Goal: Task Accomplishment & Management: Manage account settings

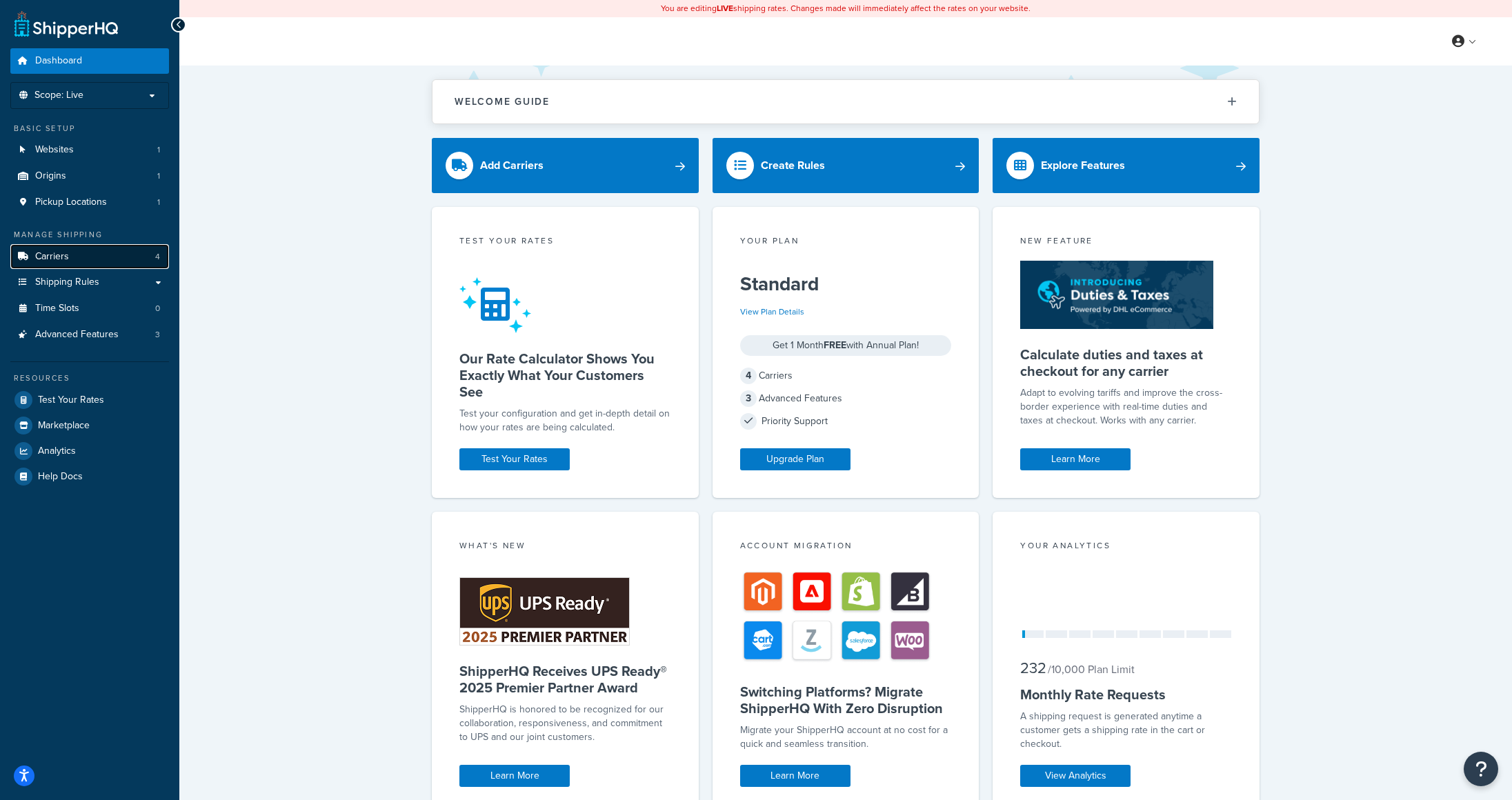
click at [80, 252] on link "Carriers 4" at bounding box center [90, 256] width 159 height 26
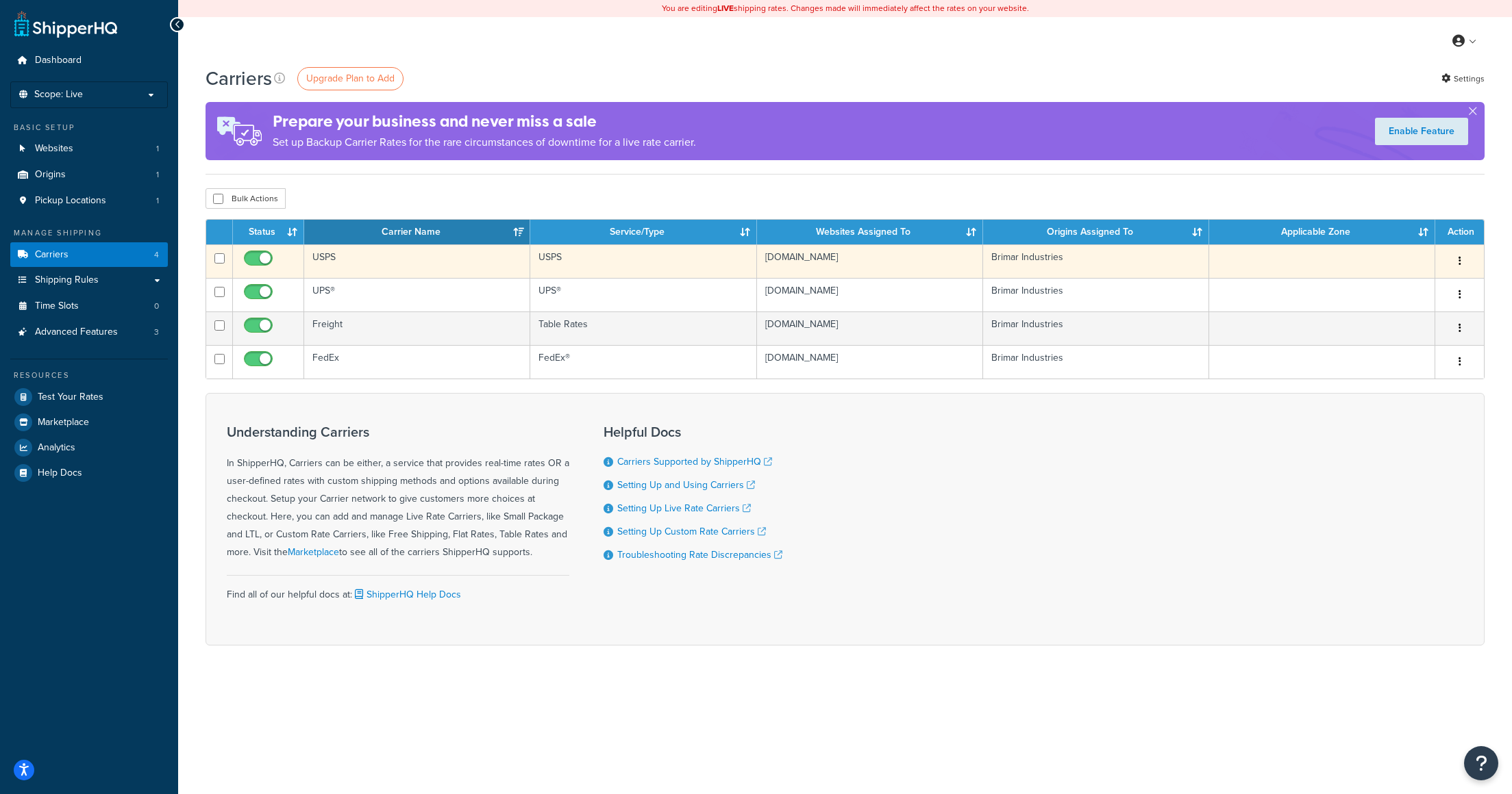
click at [1463, 265] on button "button" at bounding box center [1459, 262] width 19 height 22
click at [1416, 291] on link "Edit" at bounding box center [1403, 289] width 108 height 28
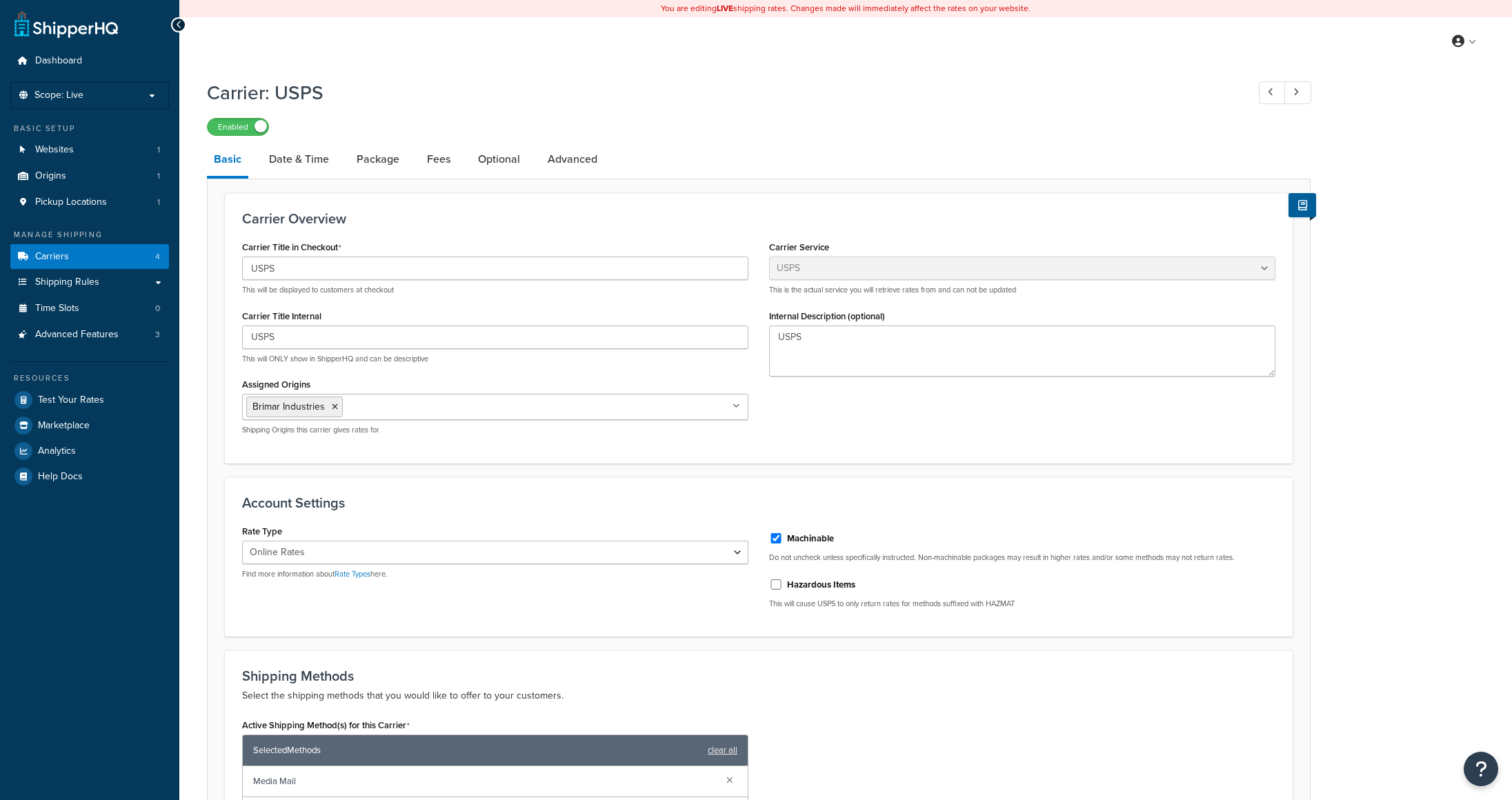
select select "usps"
select select "ONLINE"
click at [446, 161] on link "Fees" at bounding box center [438, 159] width 37 height 33
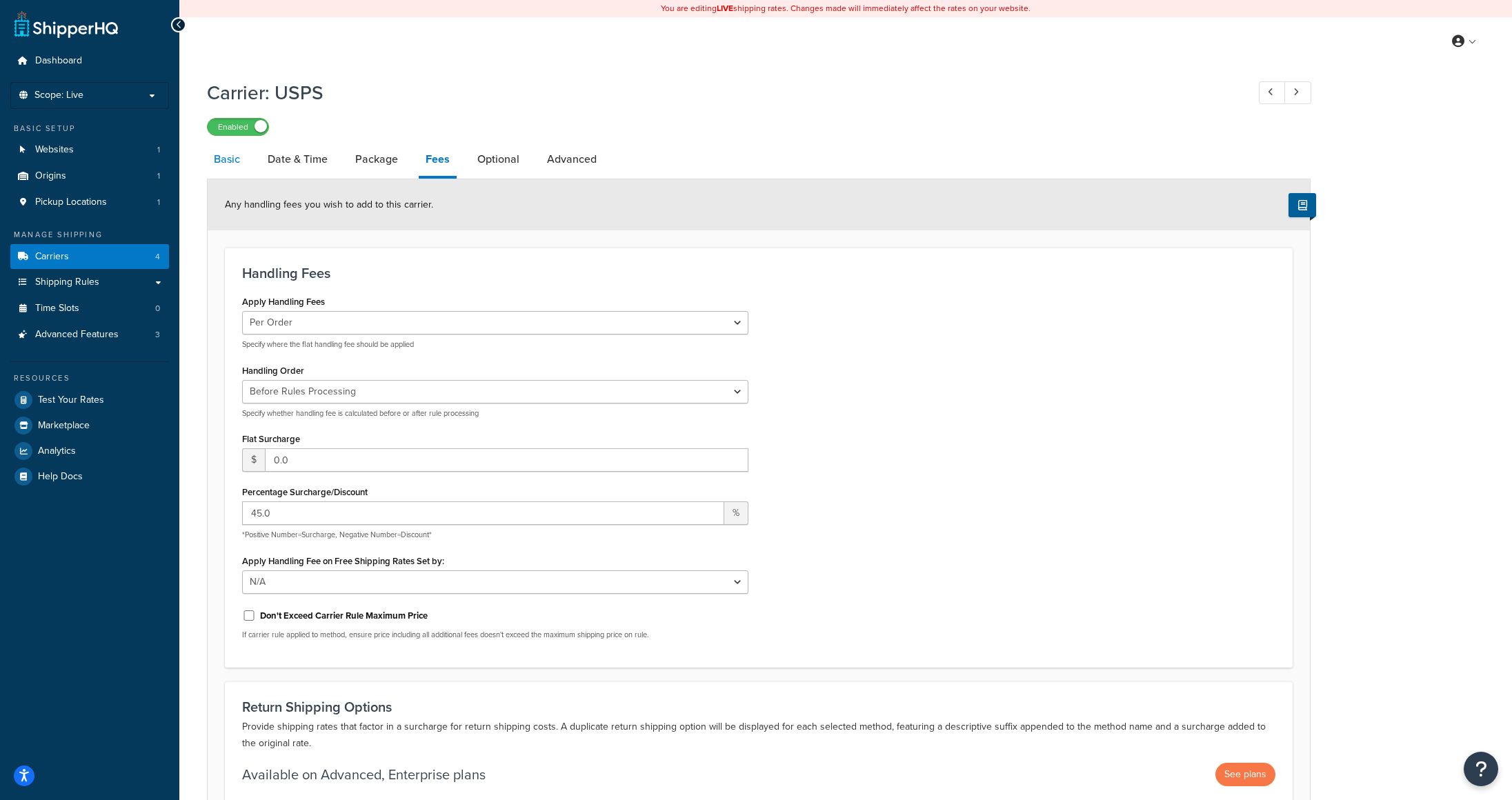
click at [227, 165] on link "Basic" at bounding box center [227, 159] width 40 height 33
select select "usps"
select select "ONLINE"
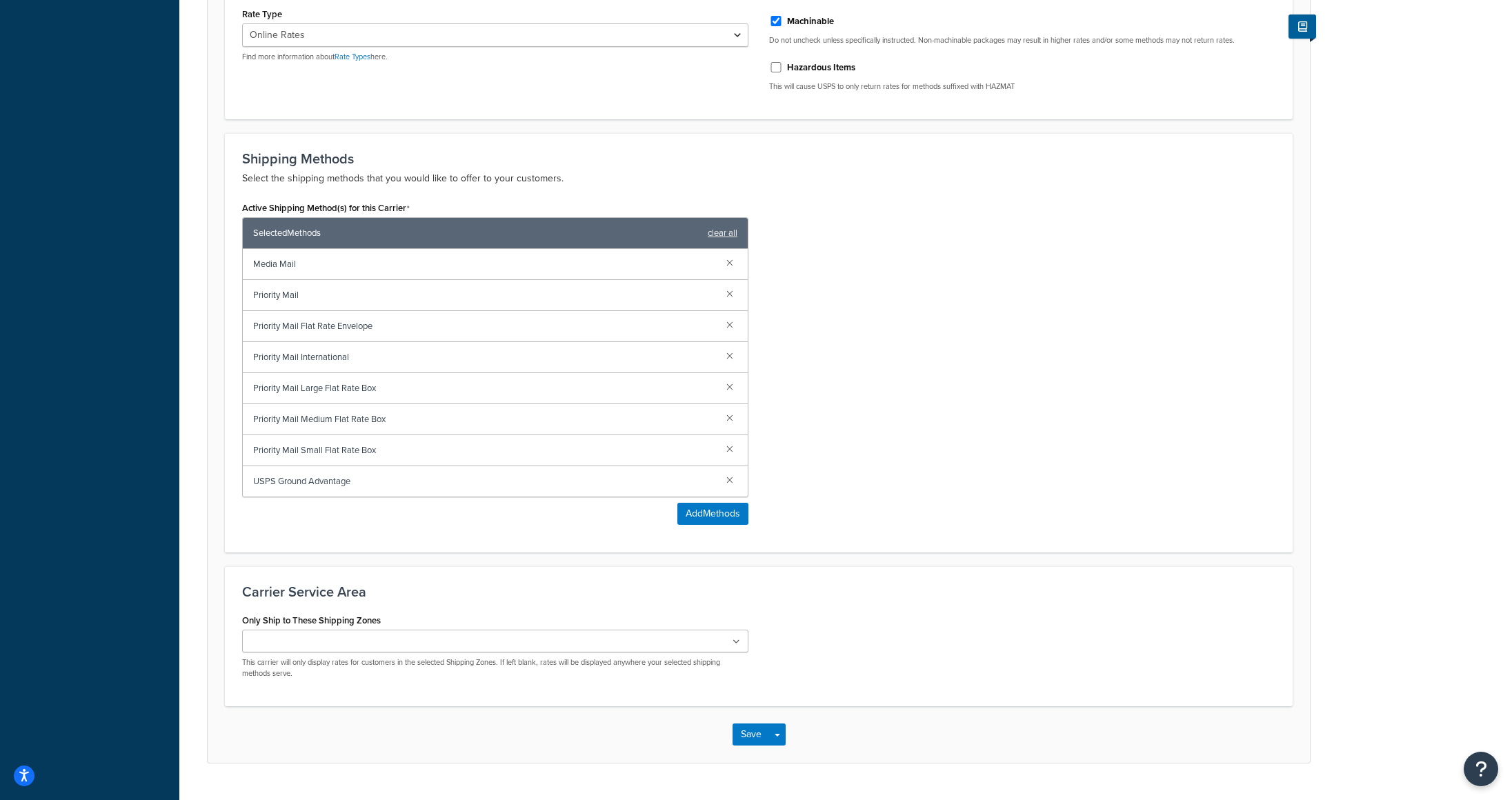
scroll to position [550, 0]
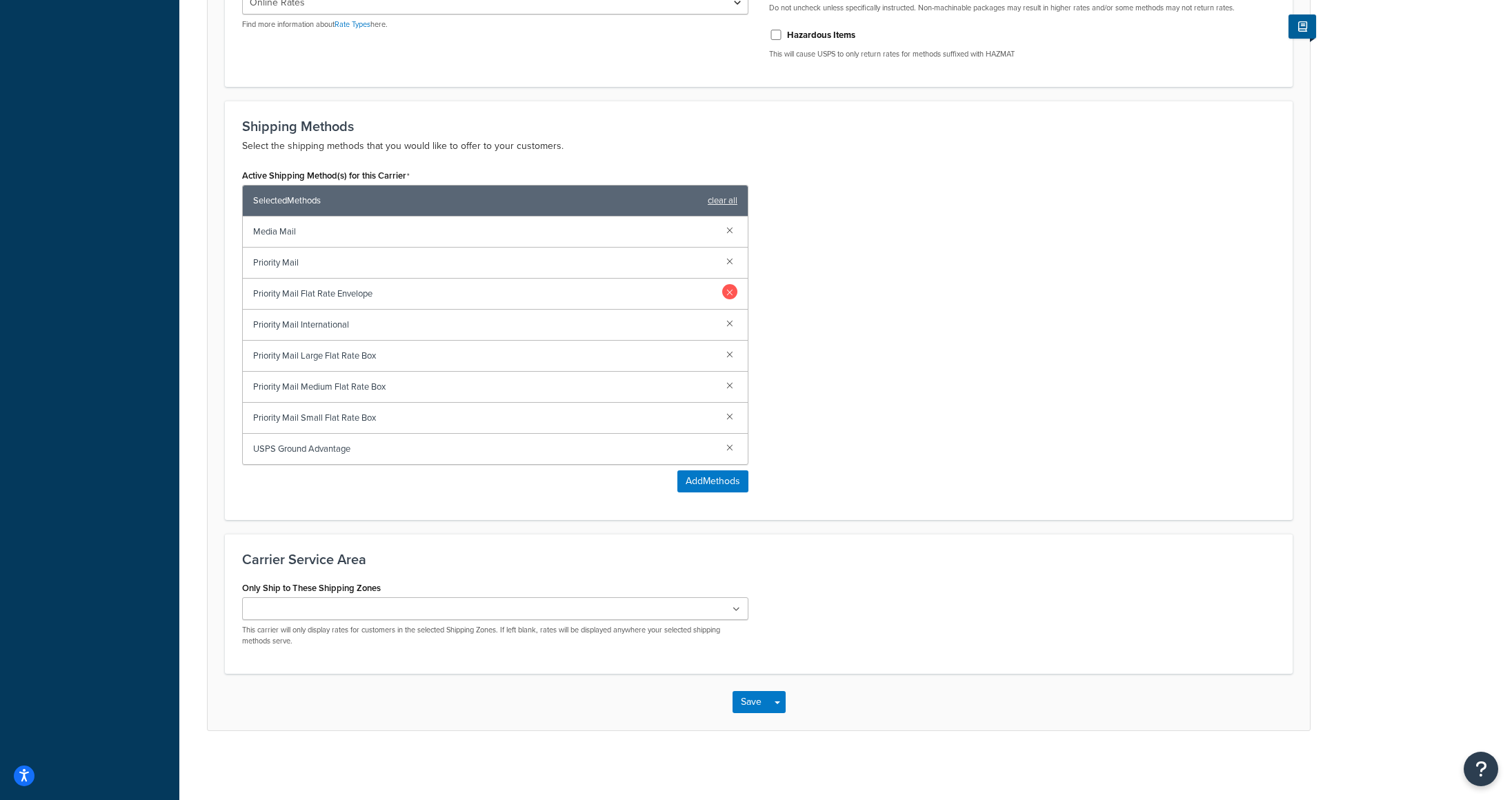
click at [731, 292] on link at bounding box center [729, 292] width 15 height 15
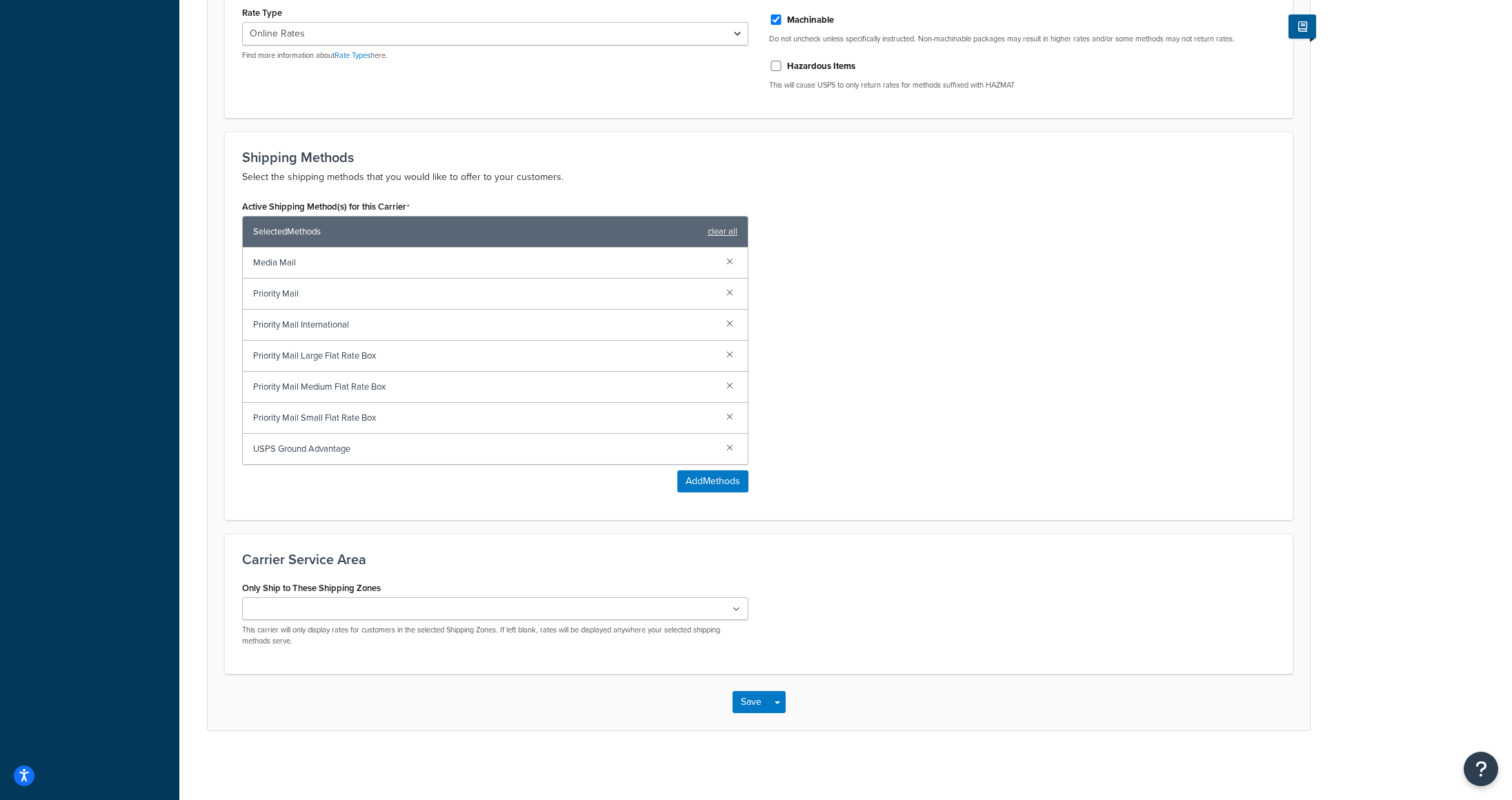
scroll to position [519, 0]
click at [731, 359] on link at bounding box center [729, 353] width 15 height 15
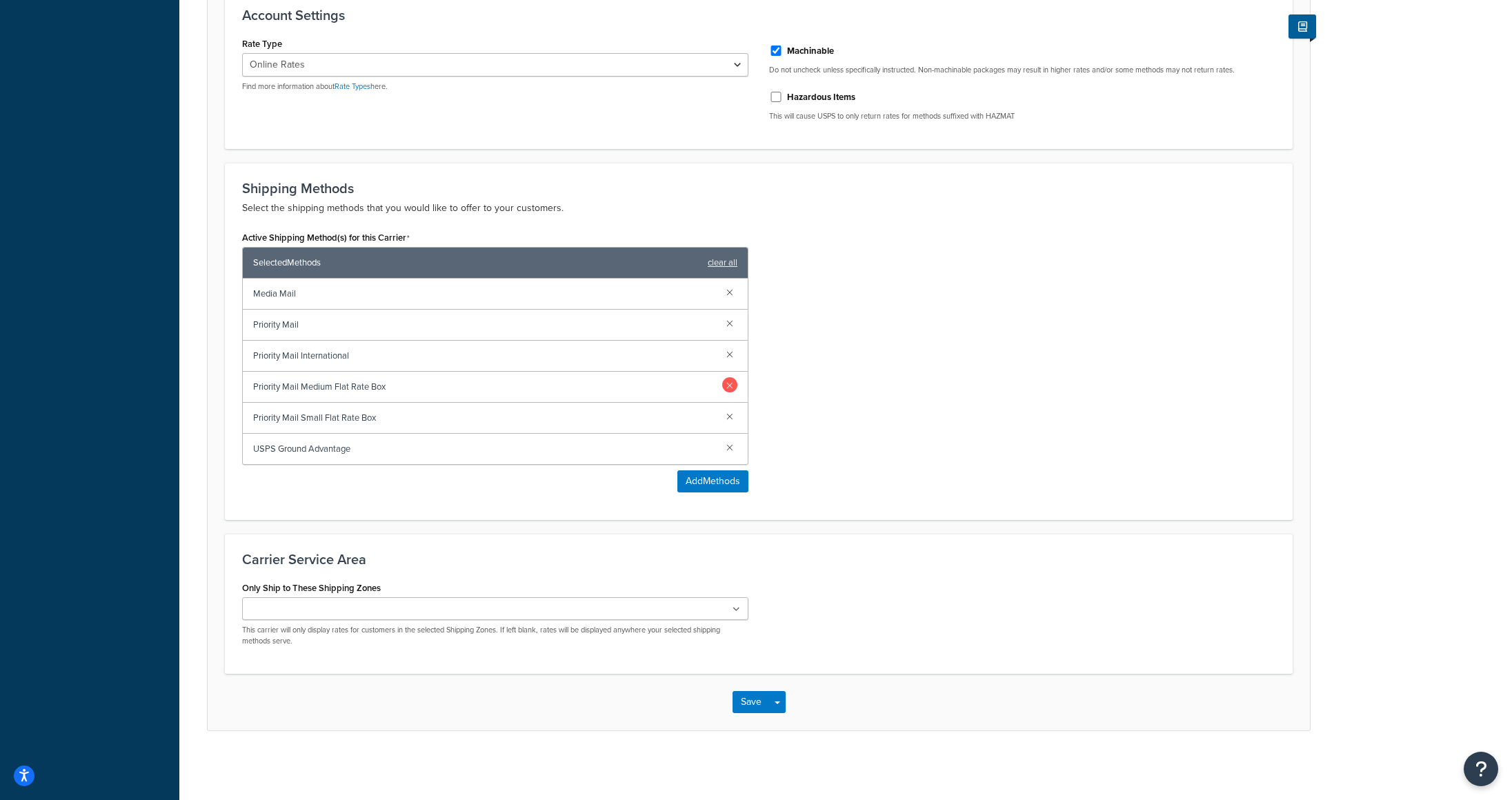
click at [729, 392] on link at bounding box center [729, 385] width 15 height 15
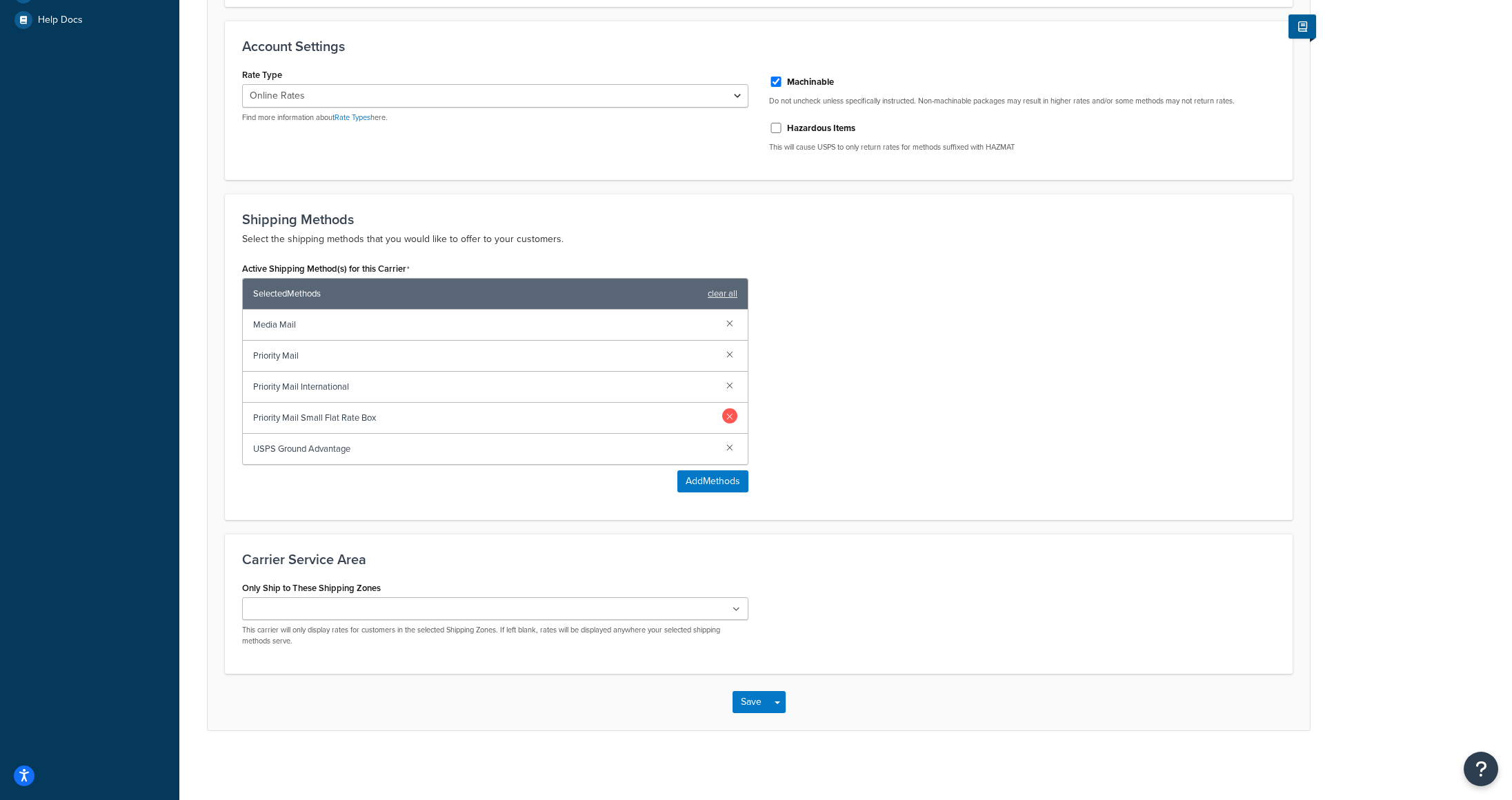
click at [729, 422] on link at bounding box center [729, 416] width 15 height 15
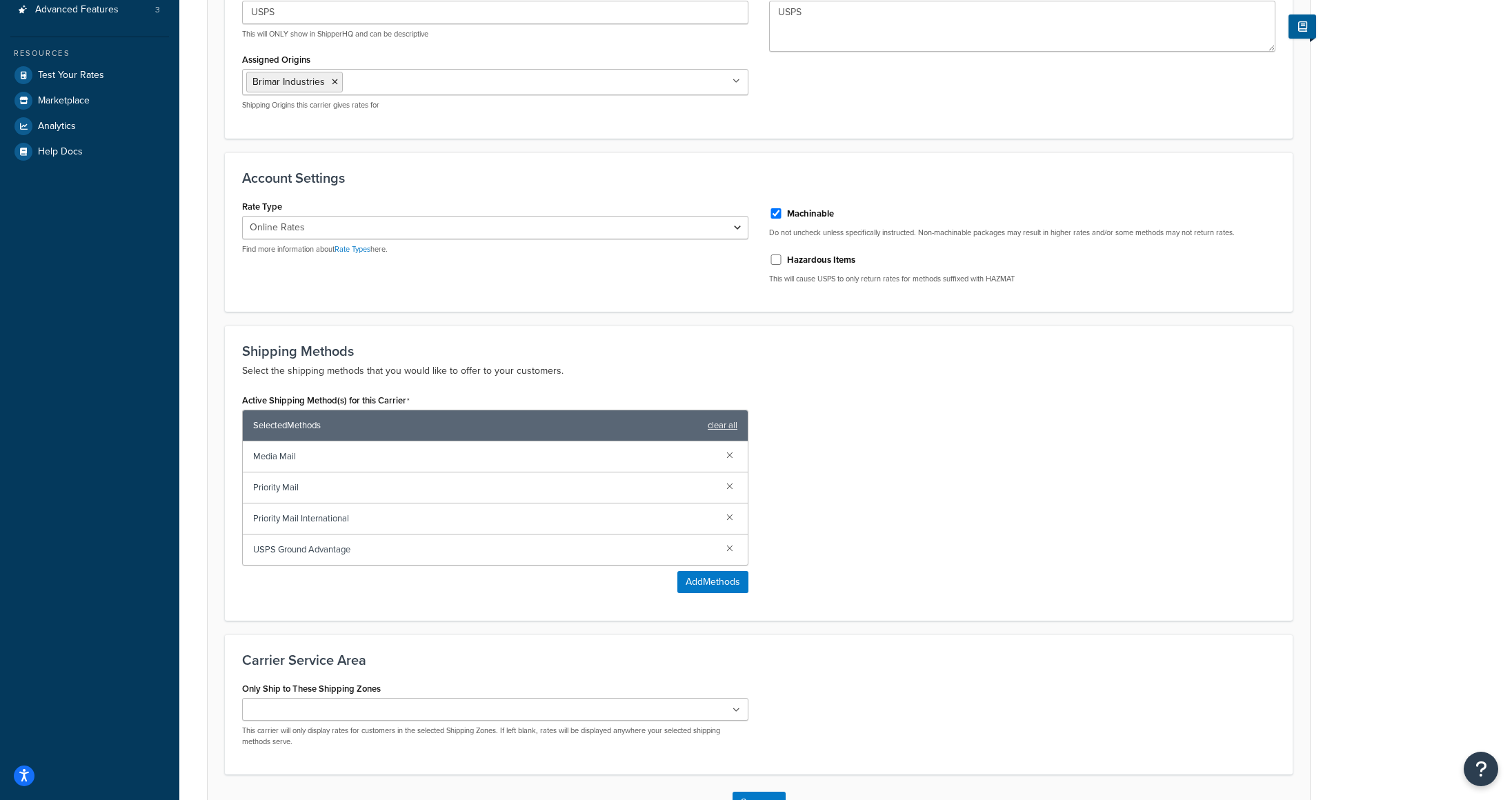
scroll to position [426, 0]
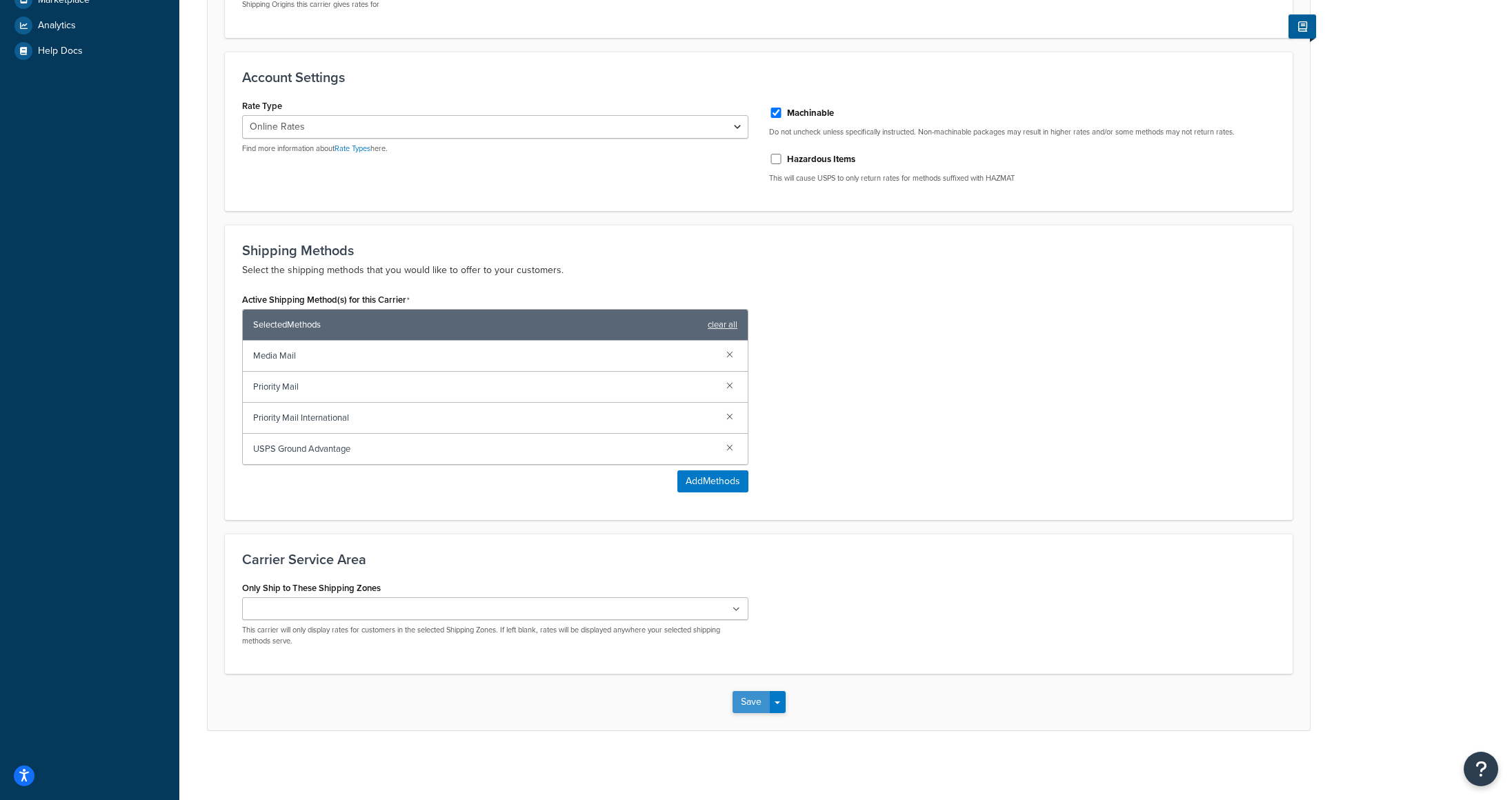
click at [759, 709] on button "Save" at bounding box center [750, 702] width 37 height 22
